Goal: Information Seeking & Learning: Check status

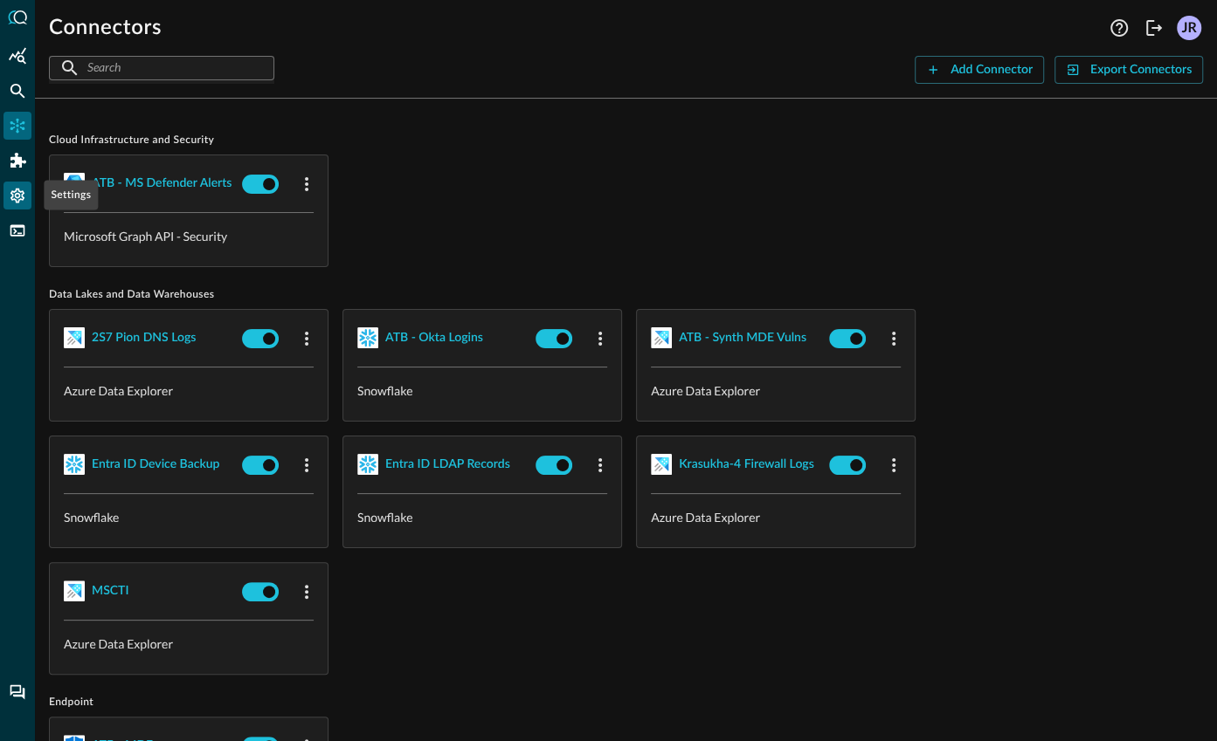
click at [21, 203] on icon "Settings" at bounding box center [17, 195] width 17 height 17
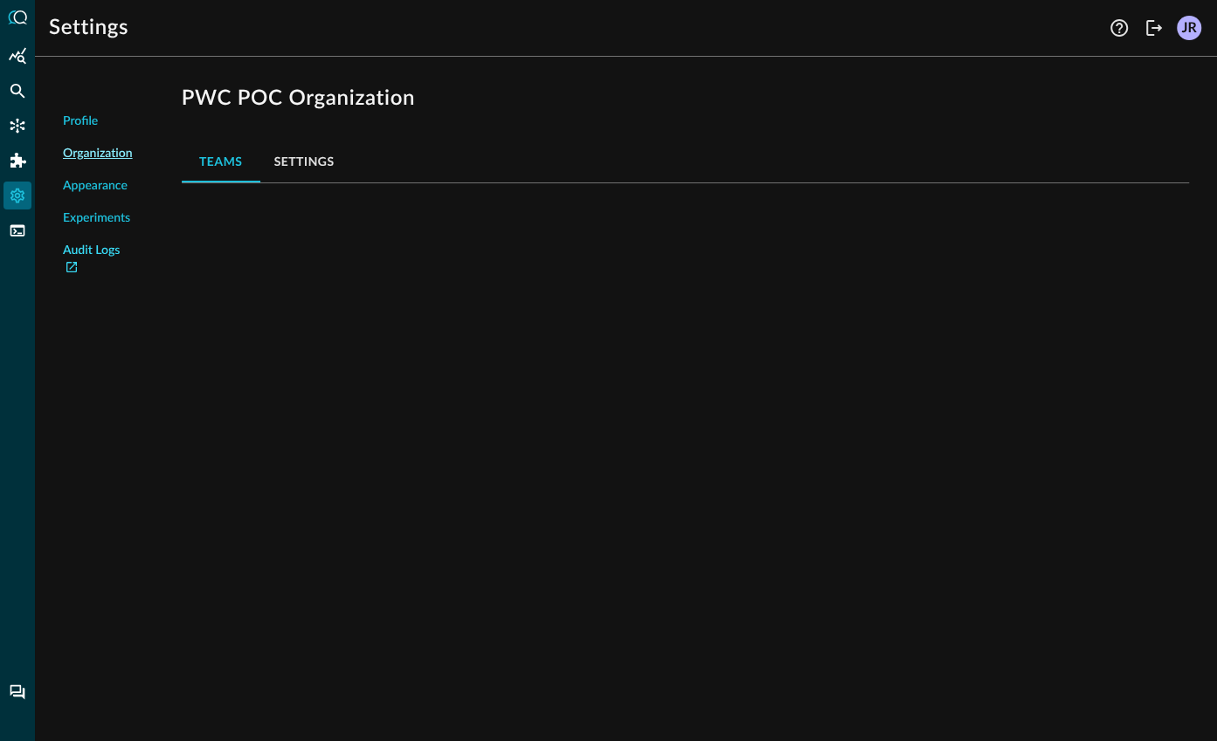
click at [107, 259] on link "Audit Logs" at bounding box center [98, 260] width 70 height 37
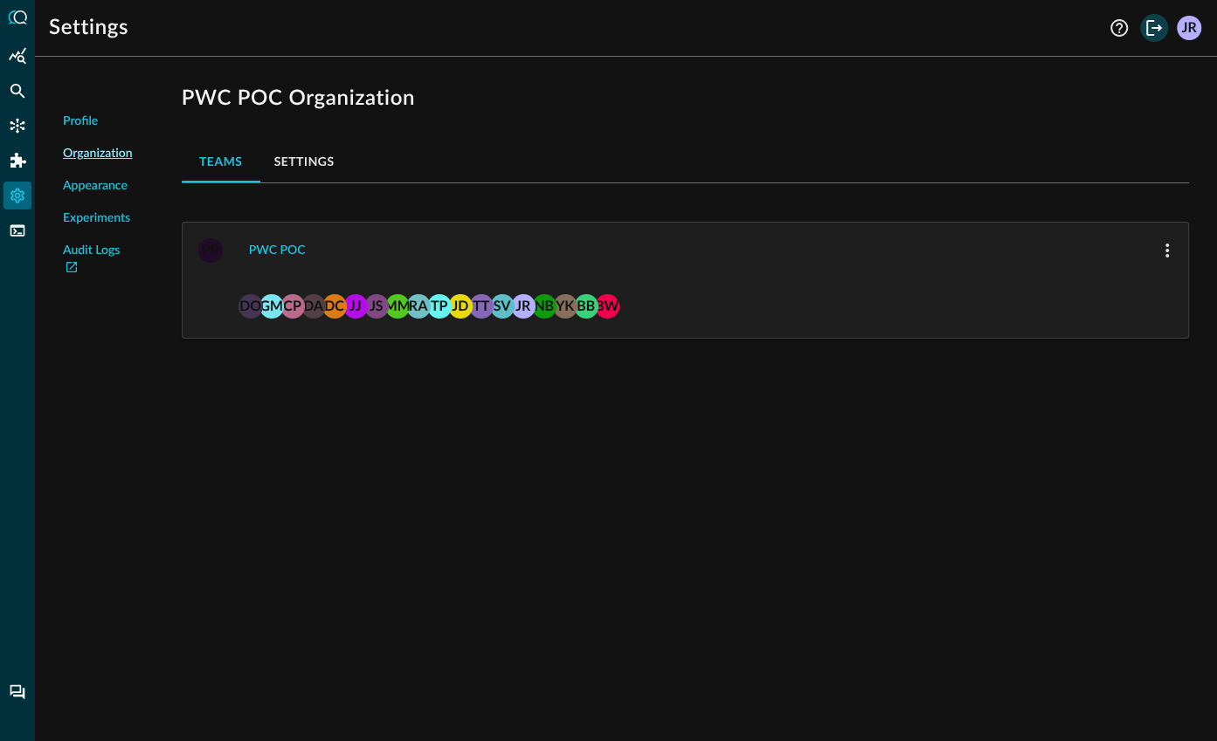
click at [1143, 30] on icon "Logout" at bounding box center [1153, 27] width 21 height 21
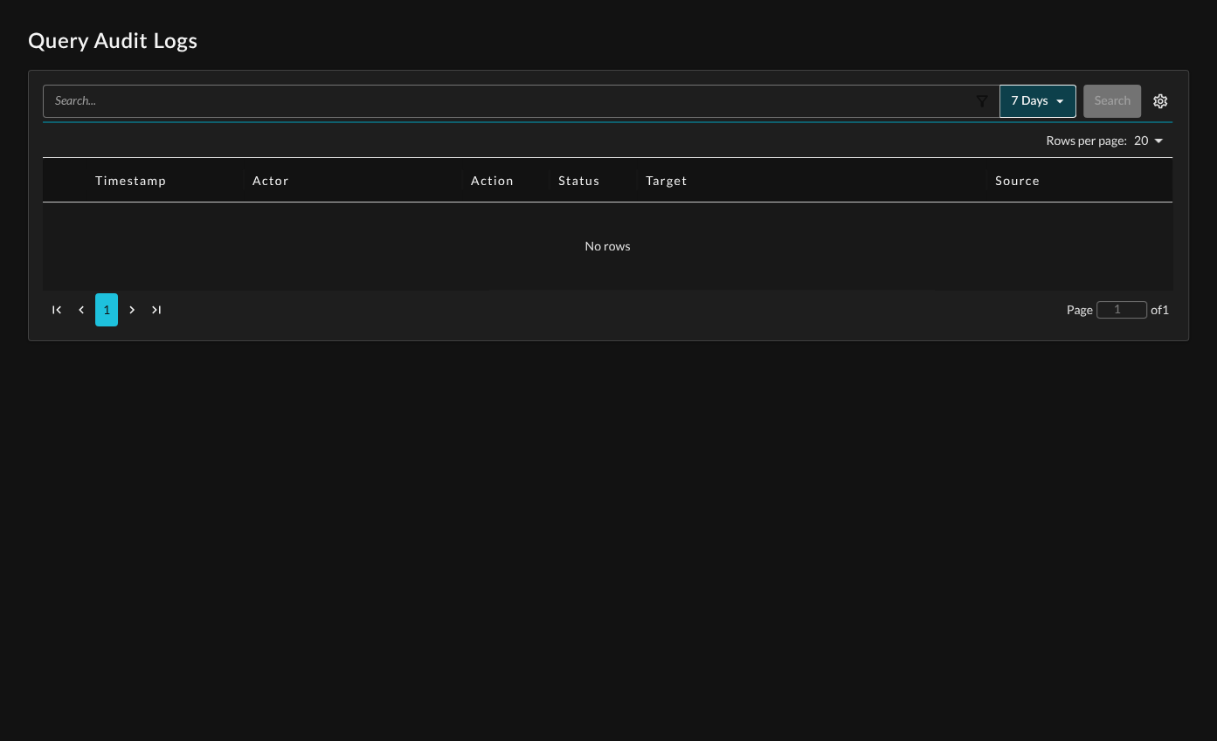
click at [1057, 102] on icon "button" at bounding box center [1059, 101] width 17 height 17
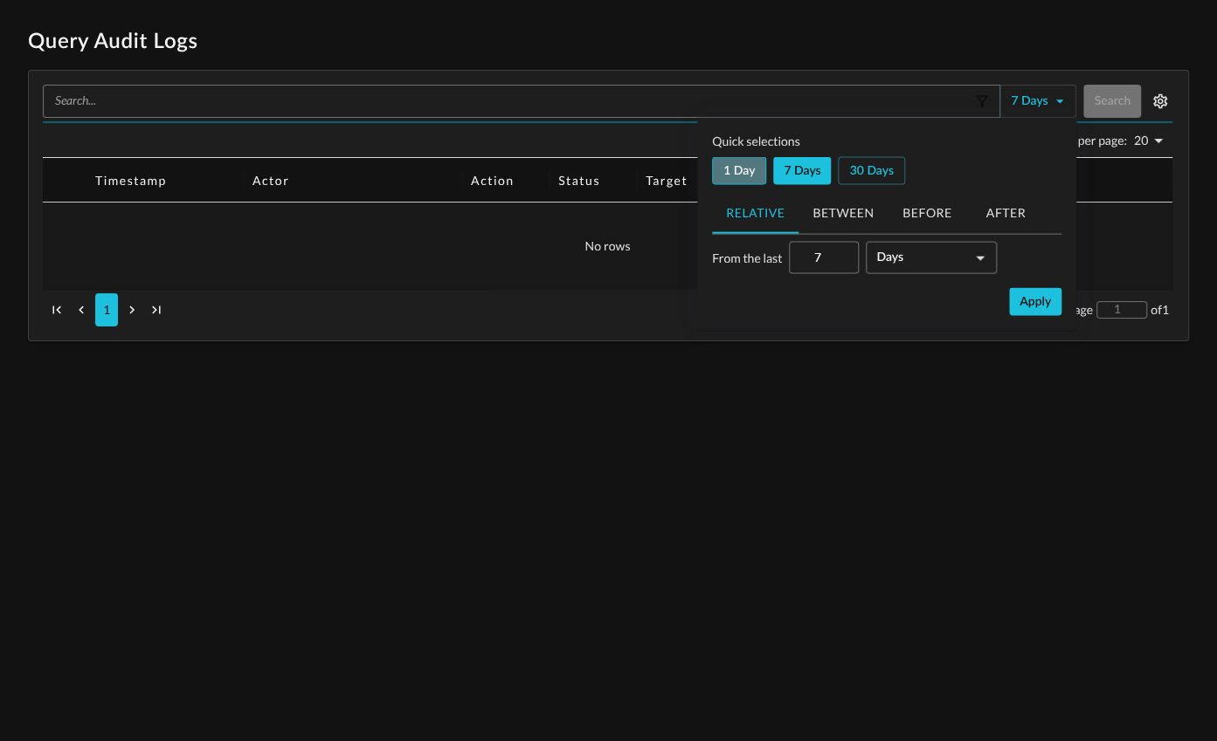
click at [745, 169] on button "1 day" at bounding box center [739, 171] width 54 height 28
type input "1"
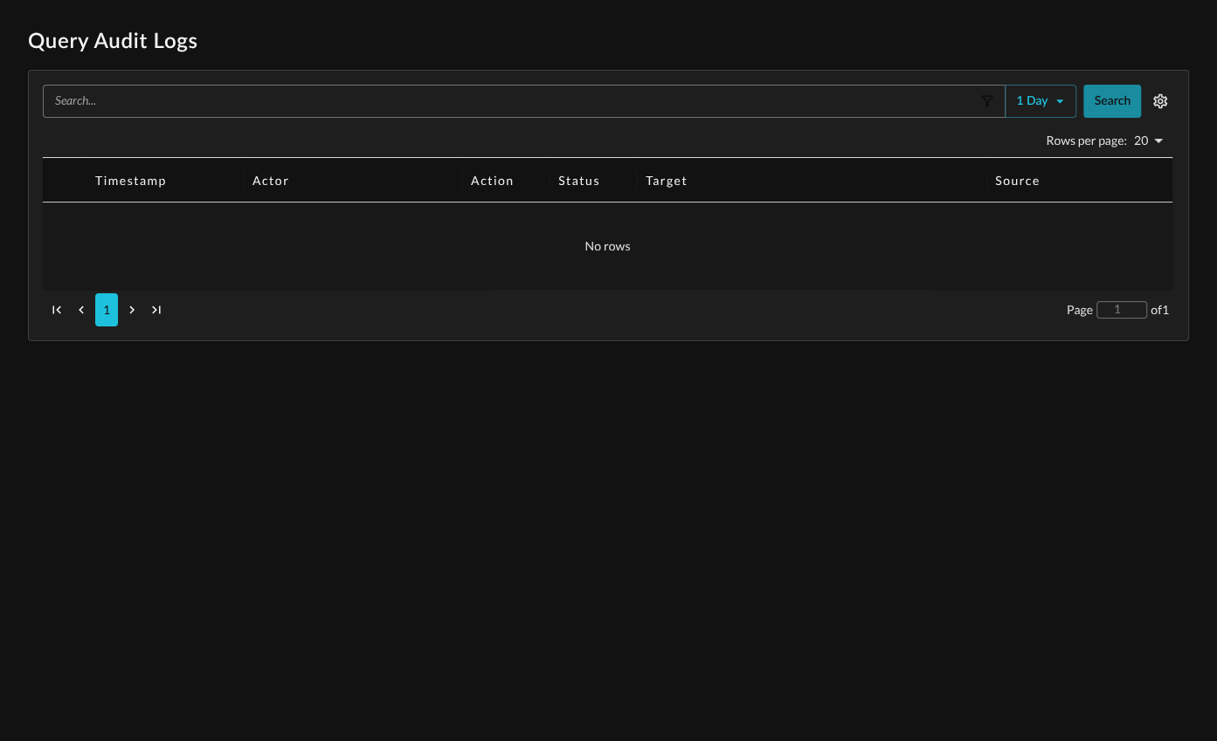
click at [1108, 106] on button "Search" at bounding box center [1112, 101] width 58 height 33
click at [1038, 96] on button "1 day" at bounding box center [1040, 101] width 72 height 33
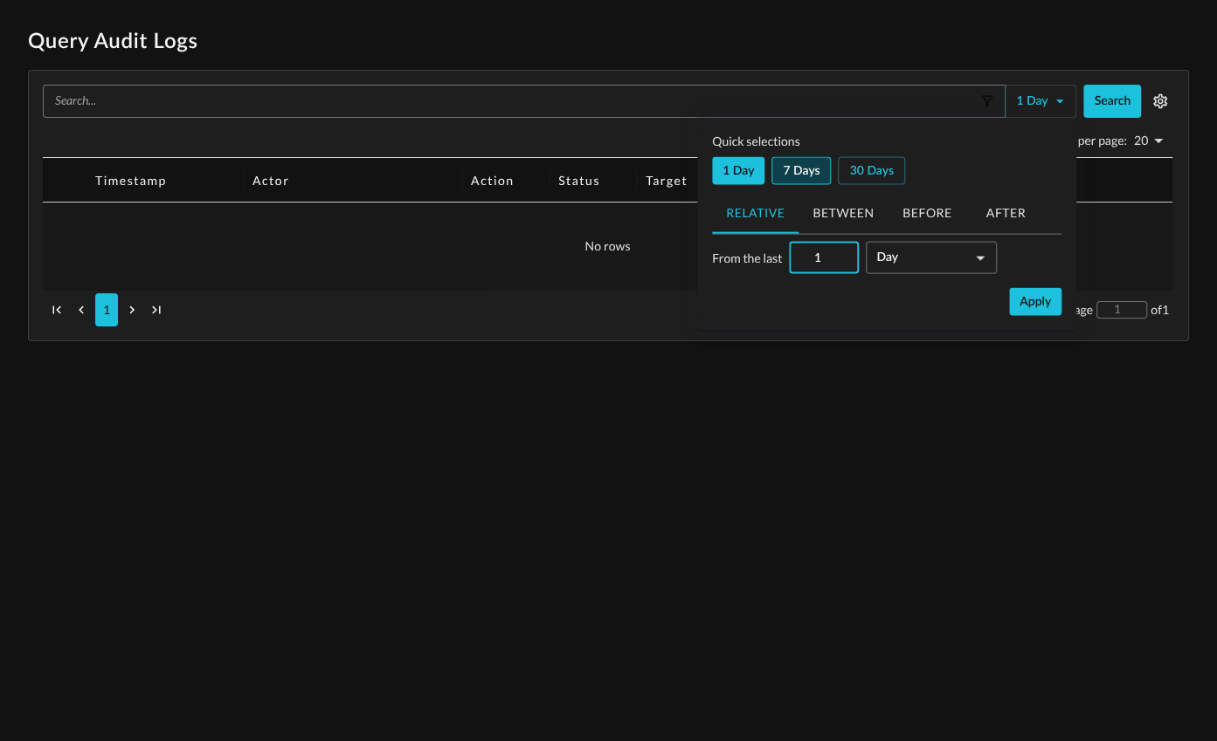
click at [798, 157] on button "7 days" at bounding box center [800, 171] width 59 height 28
type input "7"
